Goal: Use online tool/utility: Utilize a website feature to perform a specific function

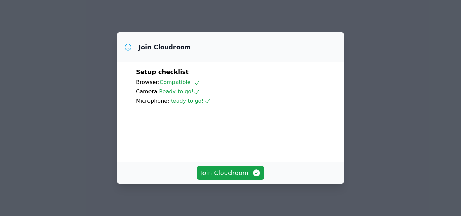
click button "Join Cloudroom" at bounding box center [230, 174] width 67 height 14
click at [234, 169] on span "Join Cloudroom" at bounding box center [231, 173] width 60 height 9
